Goal: Find specific page/section: Find specific page/section

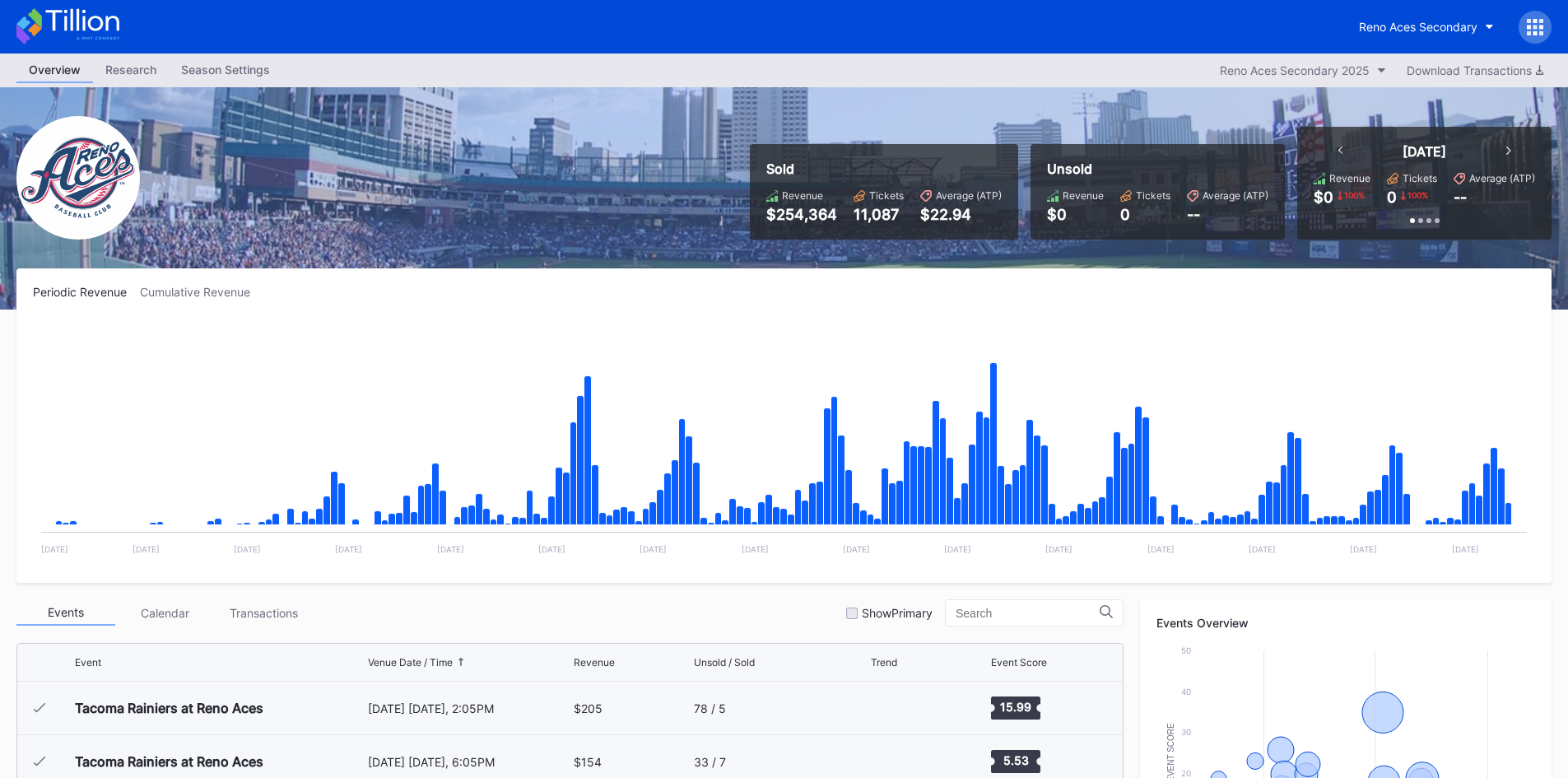
click at [79, 13] on icon at bounding box center [81, 20] width 73 height 22
click at [104, 27] on icon at bounding box center [67, 27] width 103 height 36
click at [93, 28] on icon at bounding box center [81, 20] width 73 height 22
